Goal: Navigation & Orientation: Find specific page/section

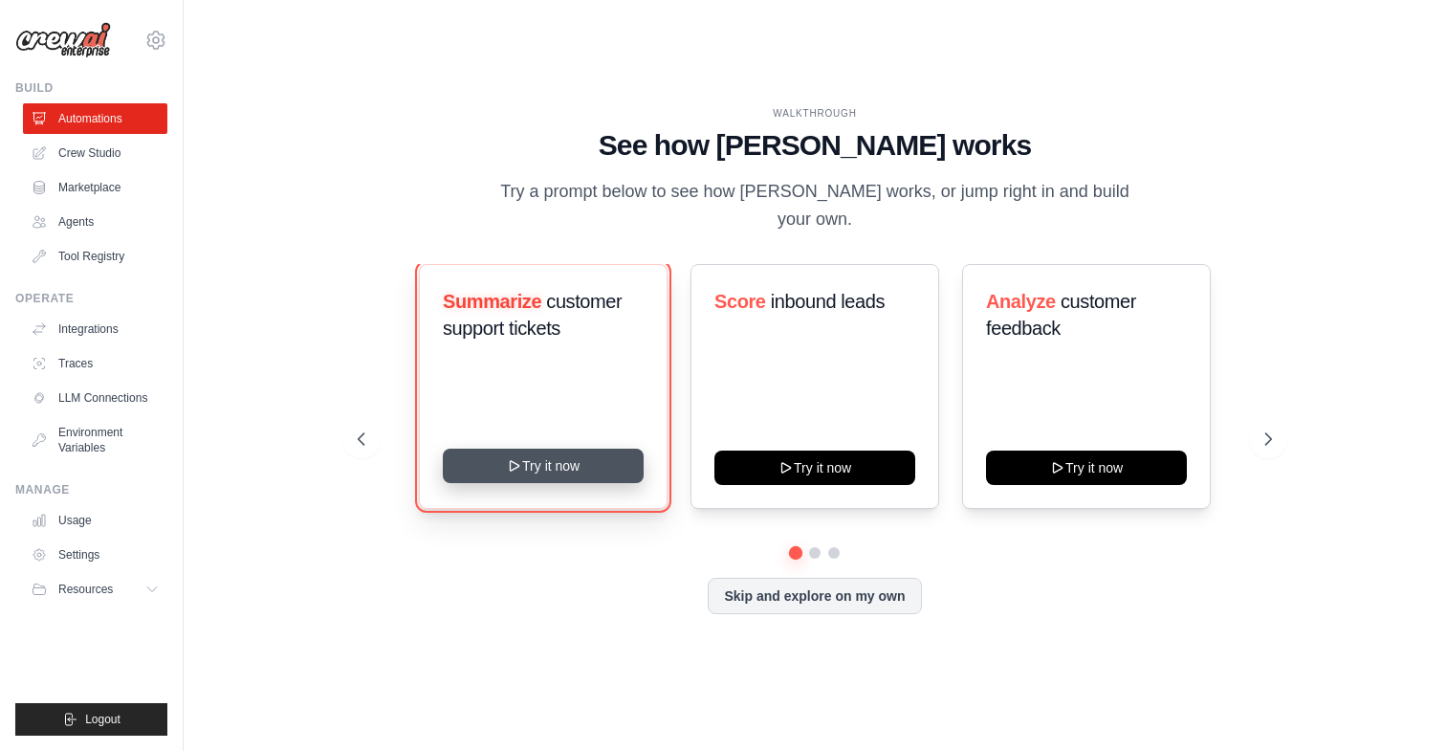
click at [603, 449] on button "Try it now" at bounding box center [543, 466] width 201 height 34
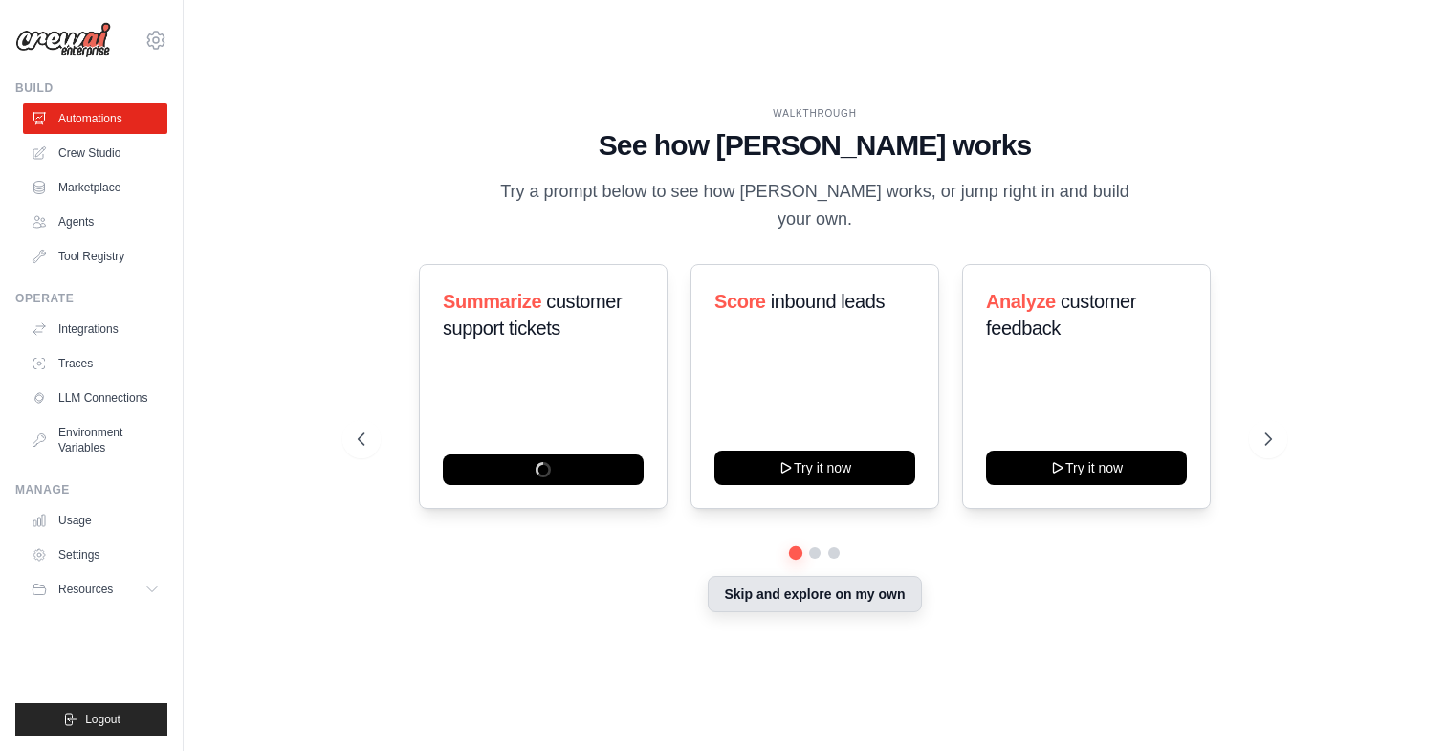
click at [829, 587] on button "Skip and explore on my own" at bounding box center [814, 594] width 213 height 36
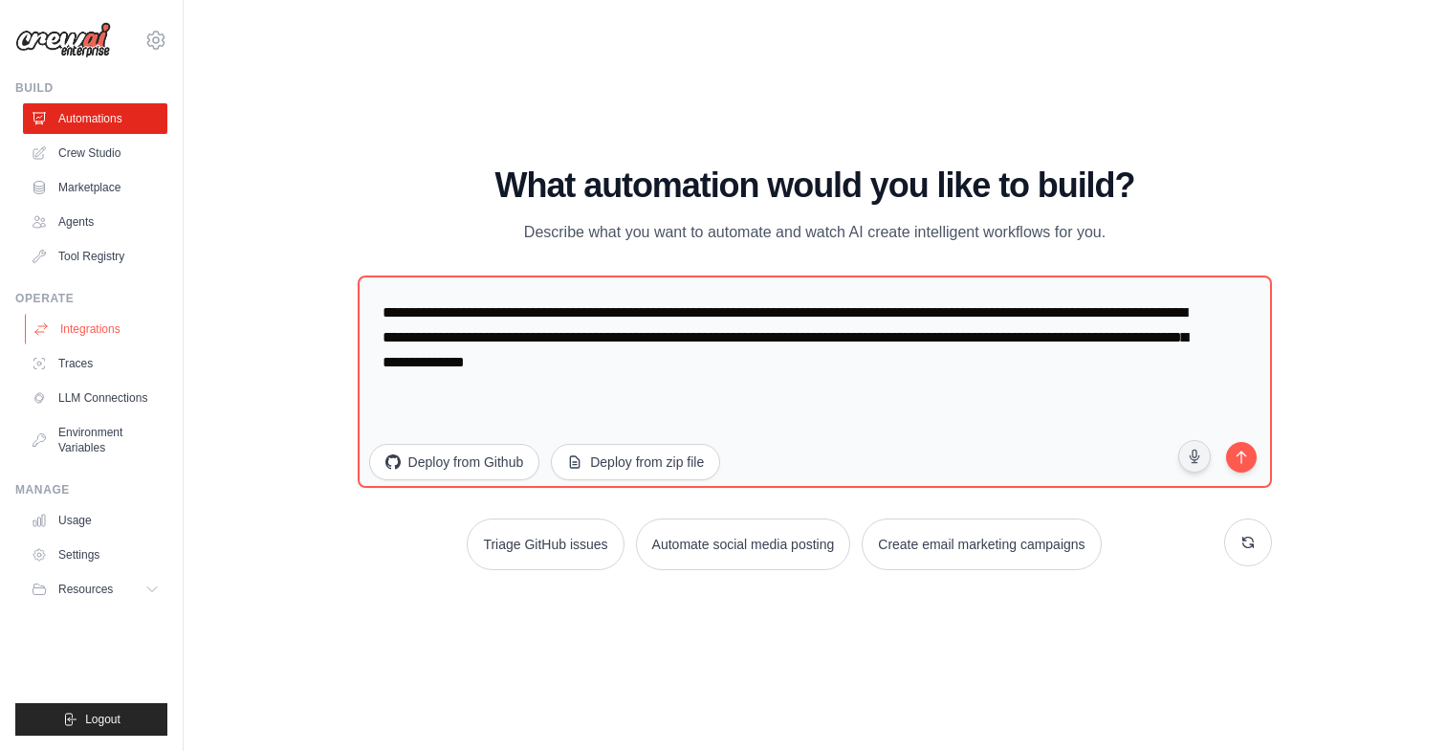
click at [99, 332] on link "Integrations" at bounding box center [97, 329] width 144 height 31
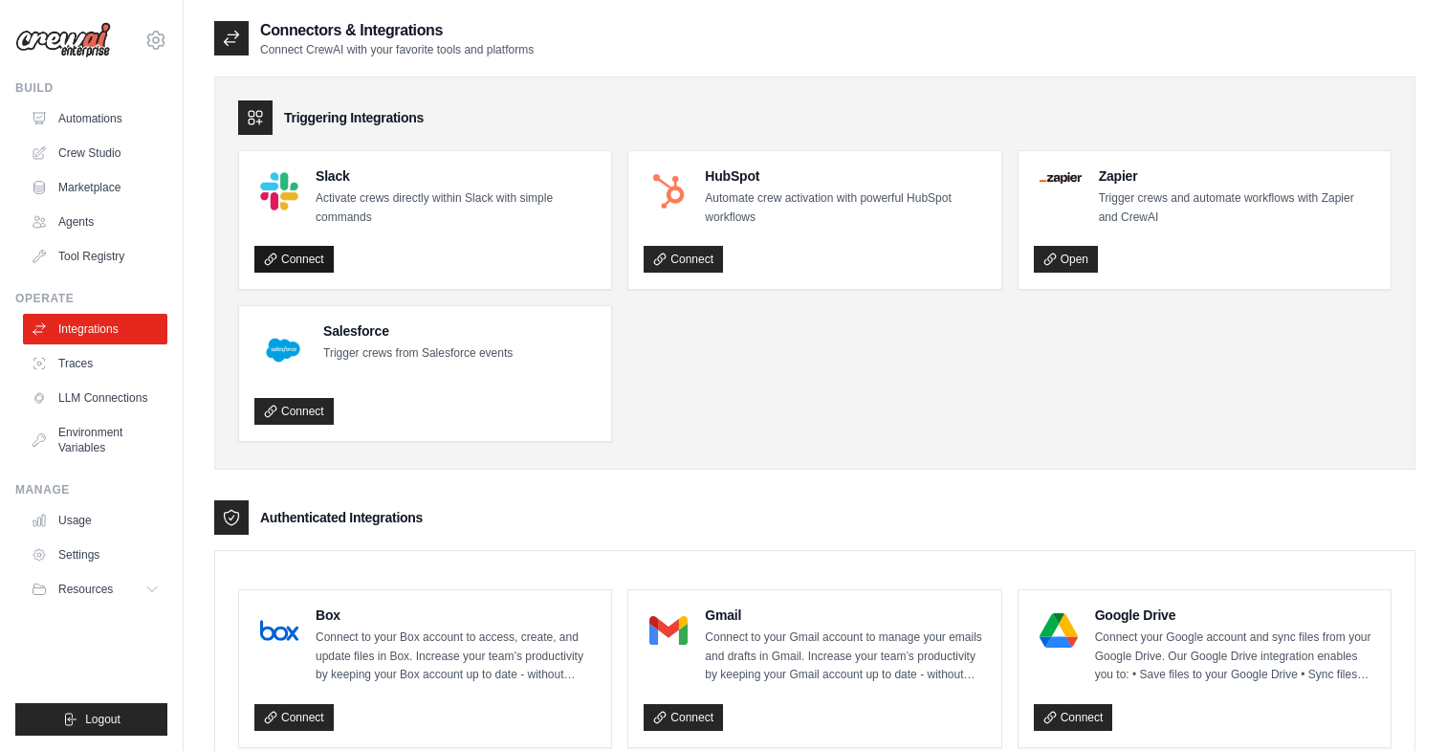
click at [316, 260] on link "Connect" at bounding box center [293, 259] width 79 height 27
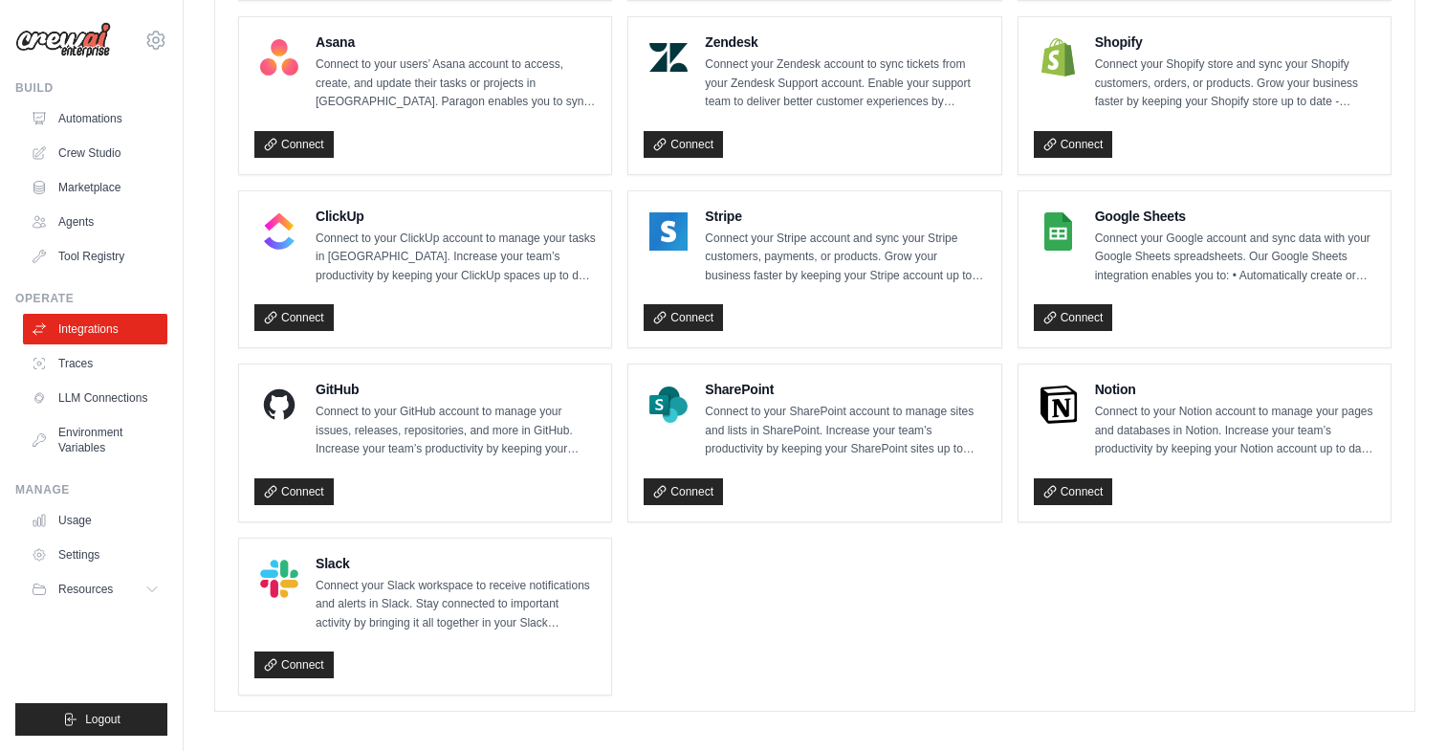
scroll to position [1273, 0]
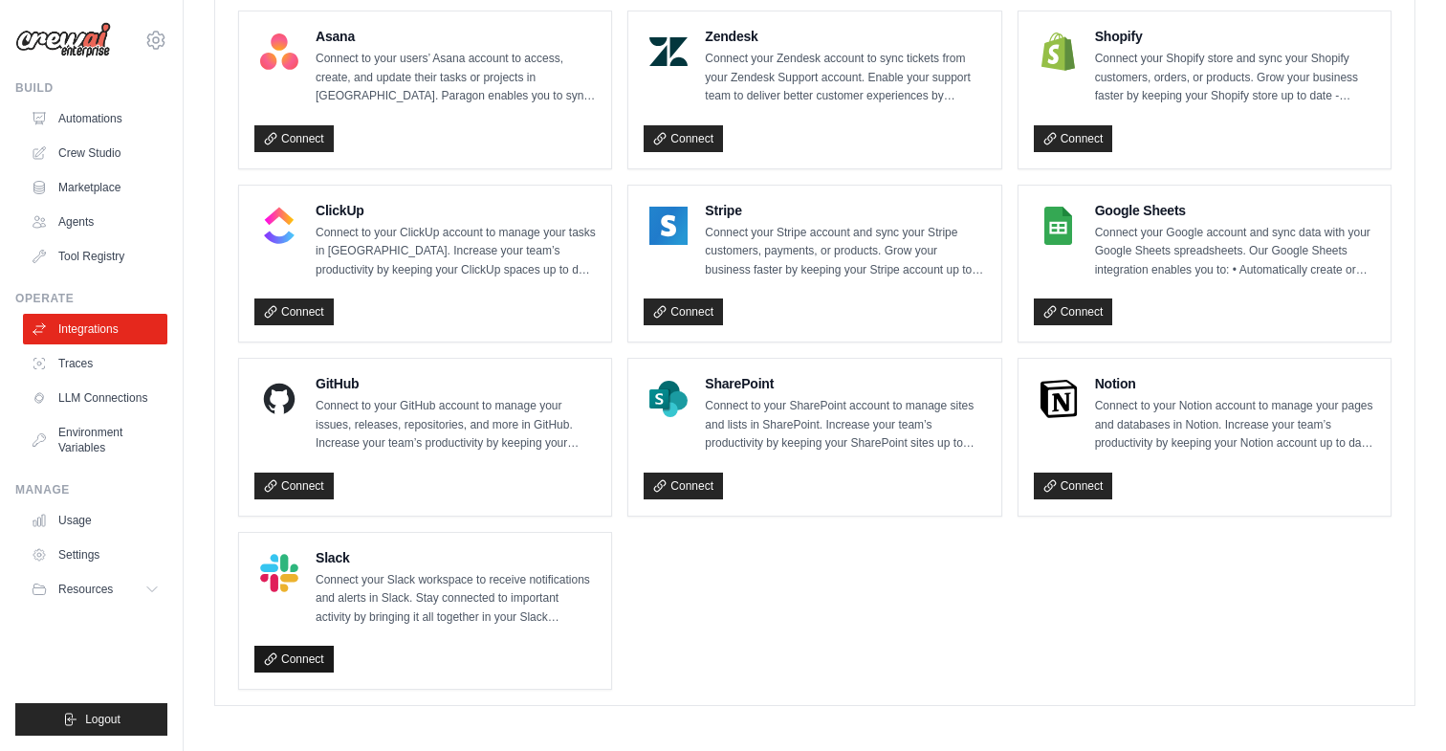
click at [281, 657] on link "Connect" at bounding box center [293, 659] width 79 height 27
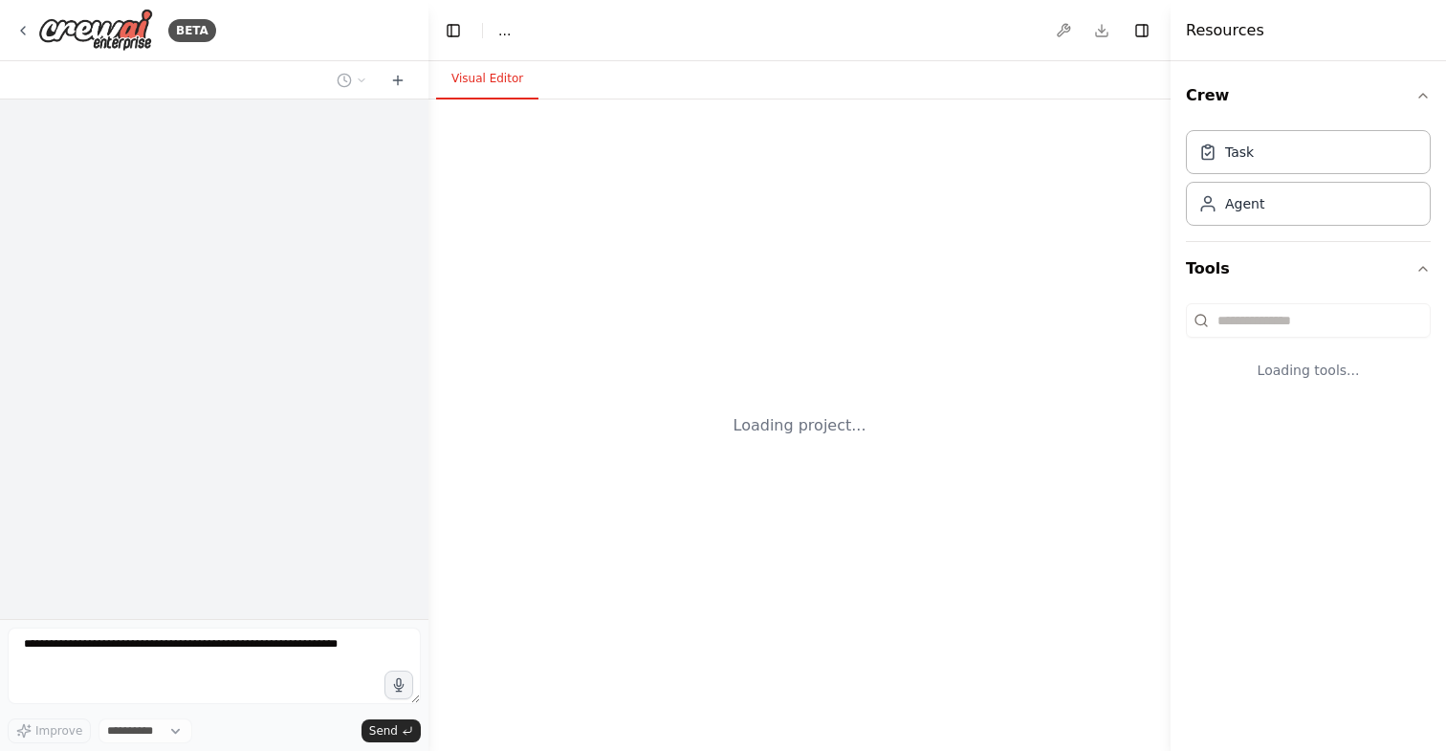
select select "****"
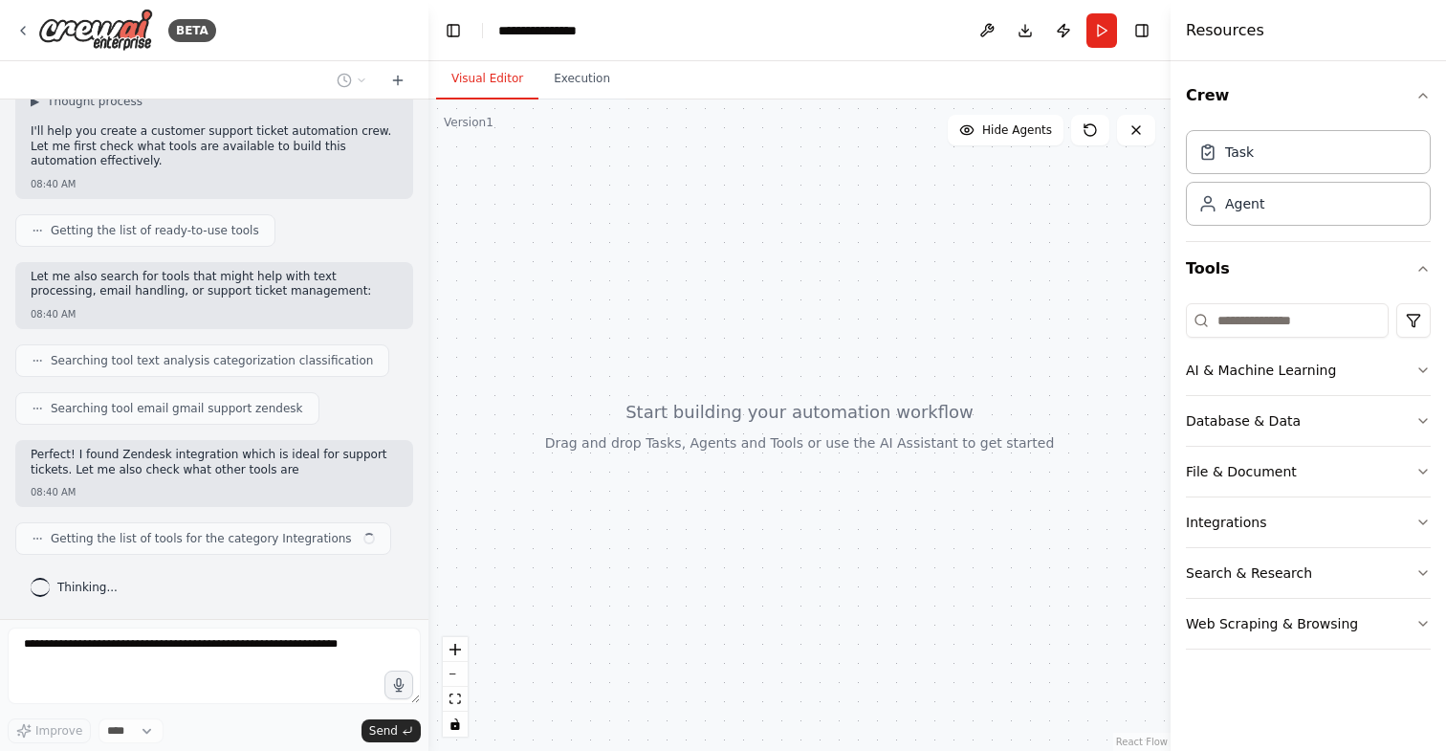
scroll to position [174, 0]
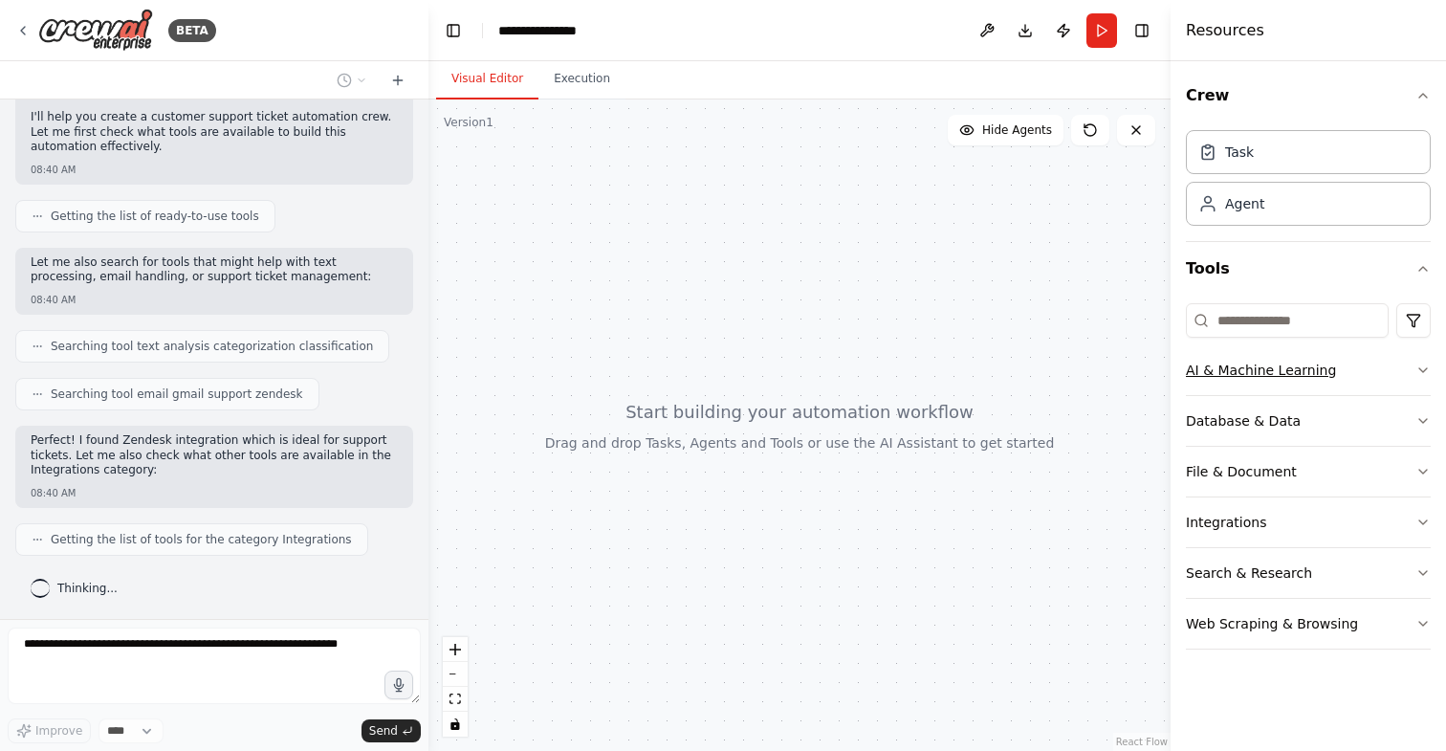
click at [1384, 368] on button "AI & Machine Learning" at bounding box center [1308, 370] width 245 height 50
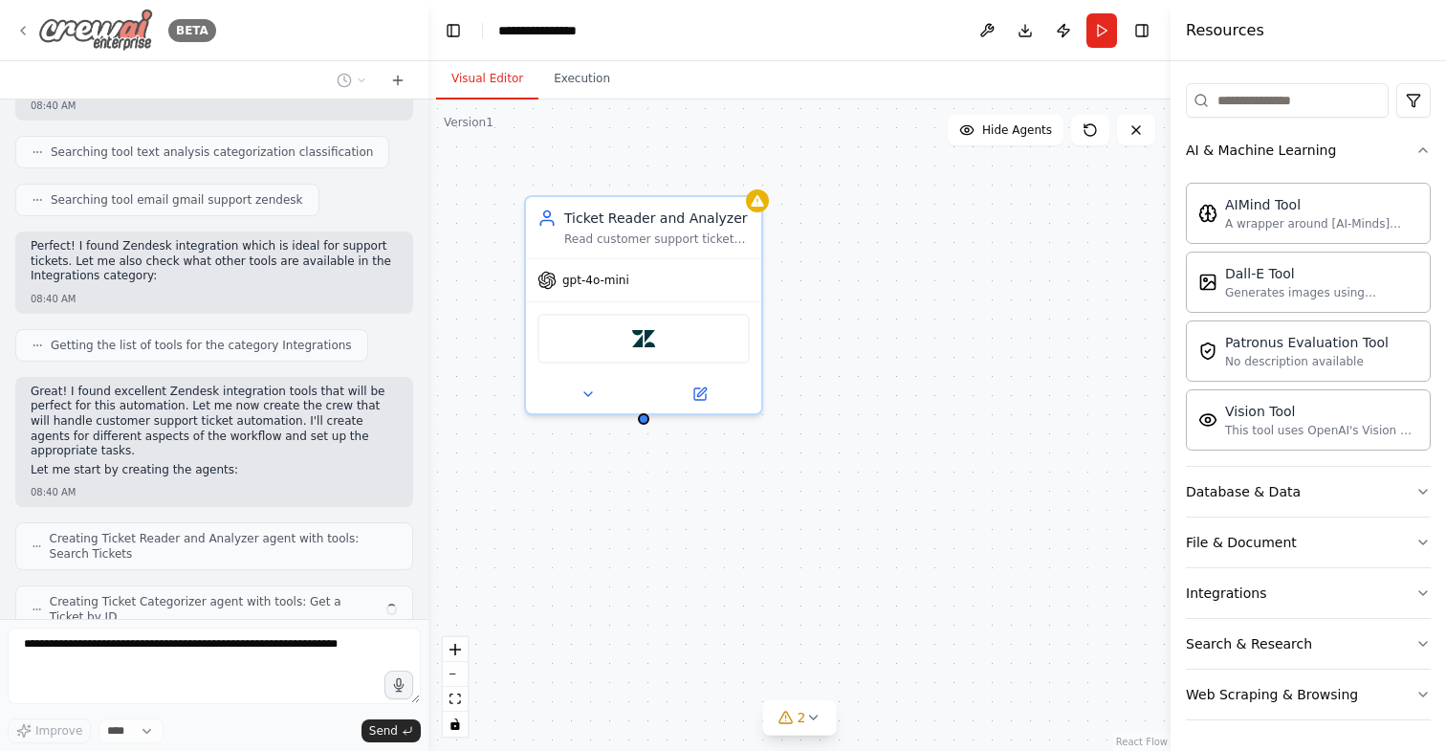
scroll to position [431, 0]
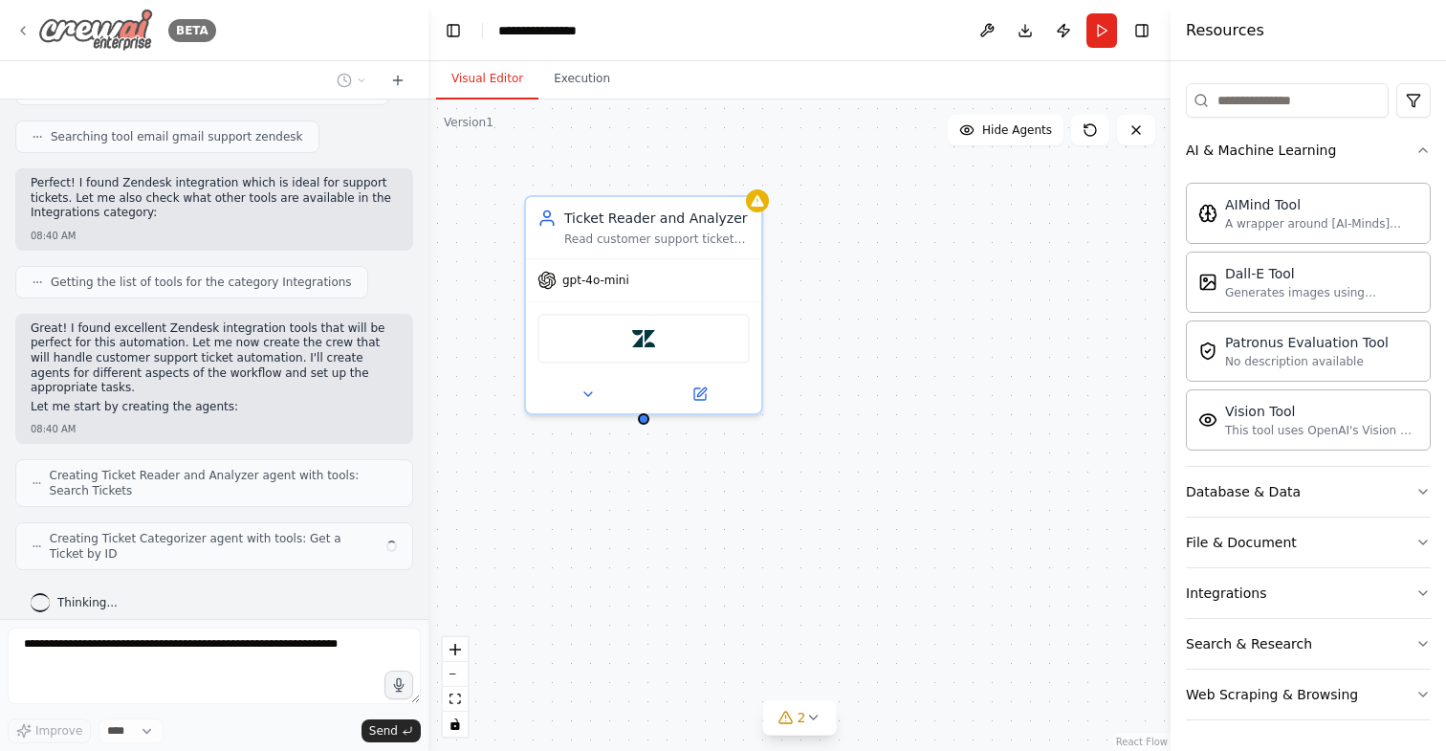
click at [28, 25] on icon at bounding box center [22, 30] width 15 height 15
